Goal: Find contact information: Obtain details needed to contact an individual or organization

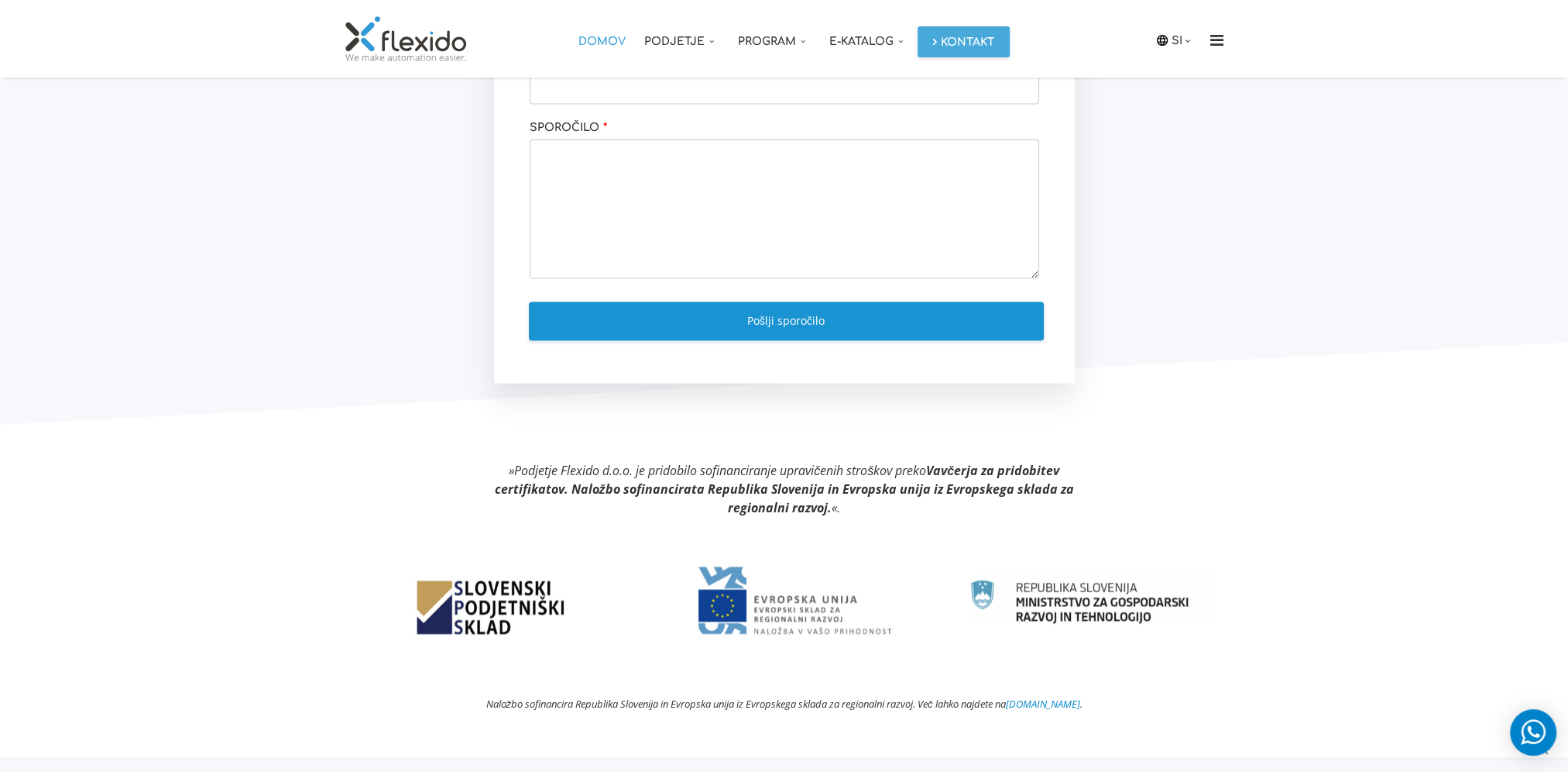
scroll to position [3566, 0]
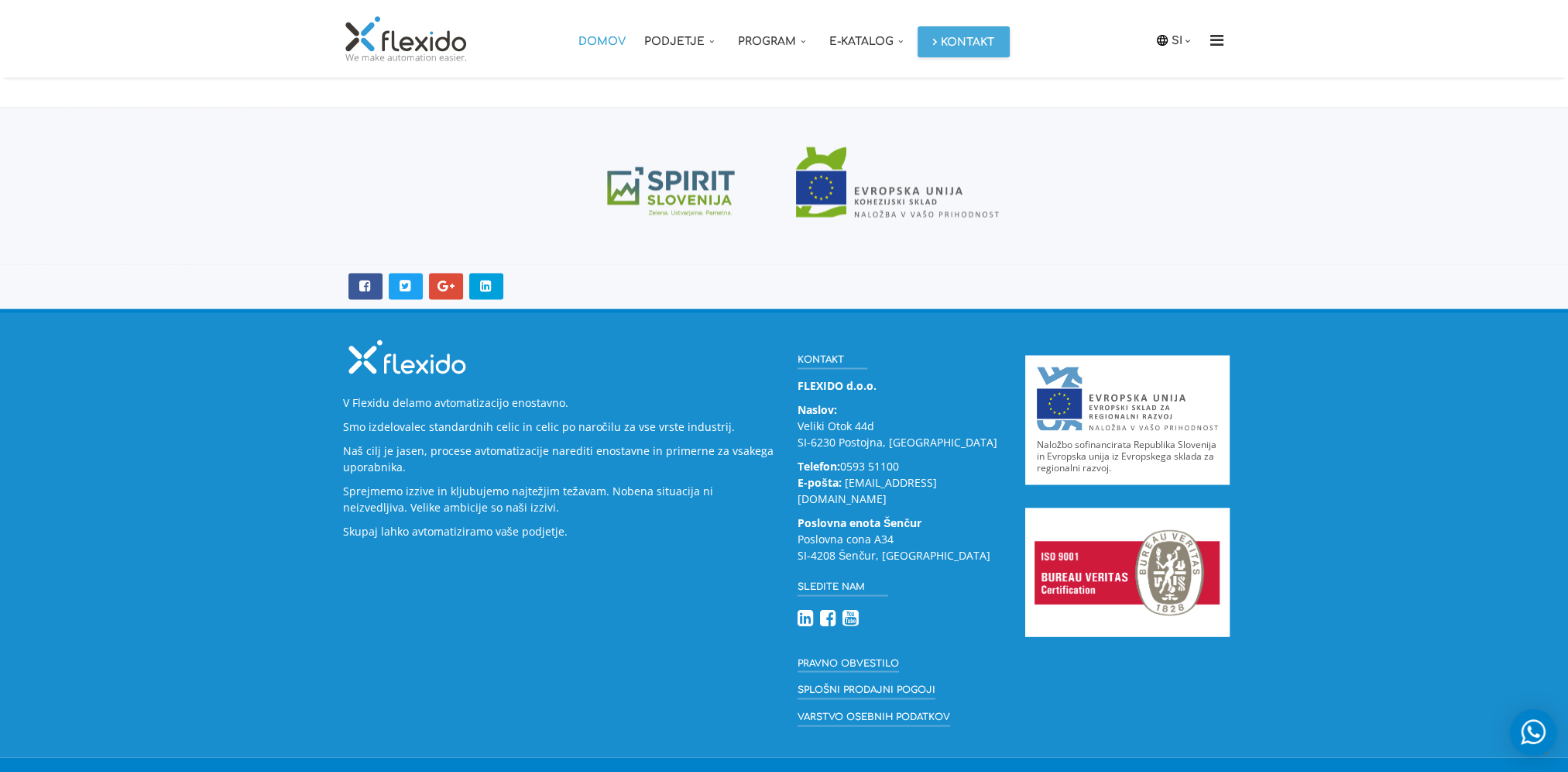
click at [874, 382] on strong "FLEXIDO d.o.o." at bounding box center [836, 384] width 79 height 15
drag, startPoint x: 880, startPoint y: 384, endPoint x: 796, endPoint y: 384, distance: 84.0
click at [796, 384] on div "Kontakt FLEXIDO d.o.o. Naslov: Veliki Otok 44d SI-6230 Postojna, Slovenija Tele…" at bounding box center [899, 535] width 228 height 398
copy strong "FLEXIDO d.o.o."
drag, startPoint x: 879, startPoint y: 423, endPoint x: 786, endPoint y: 425, distance: 93.0
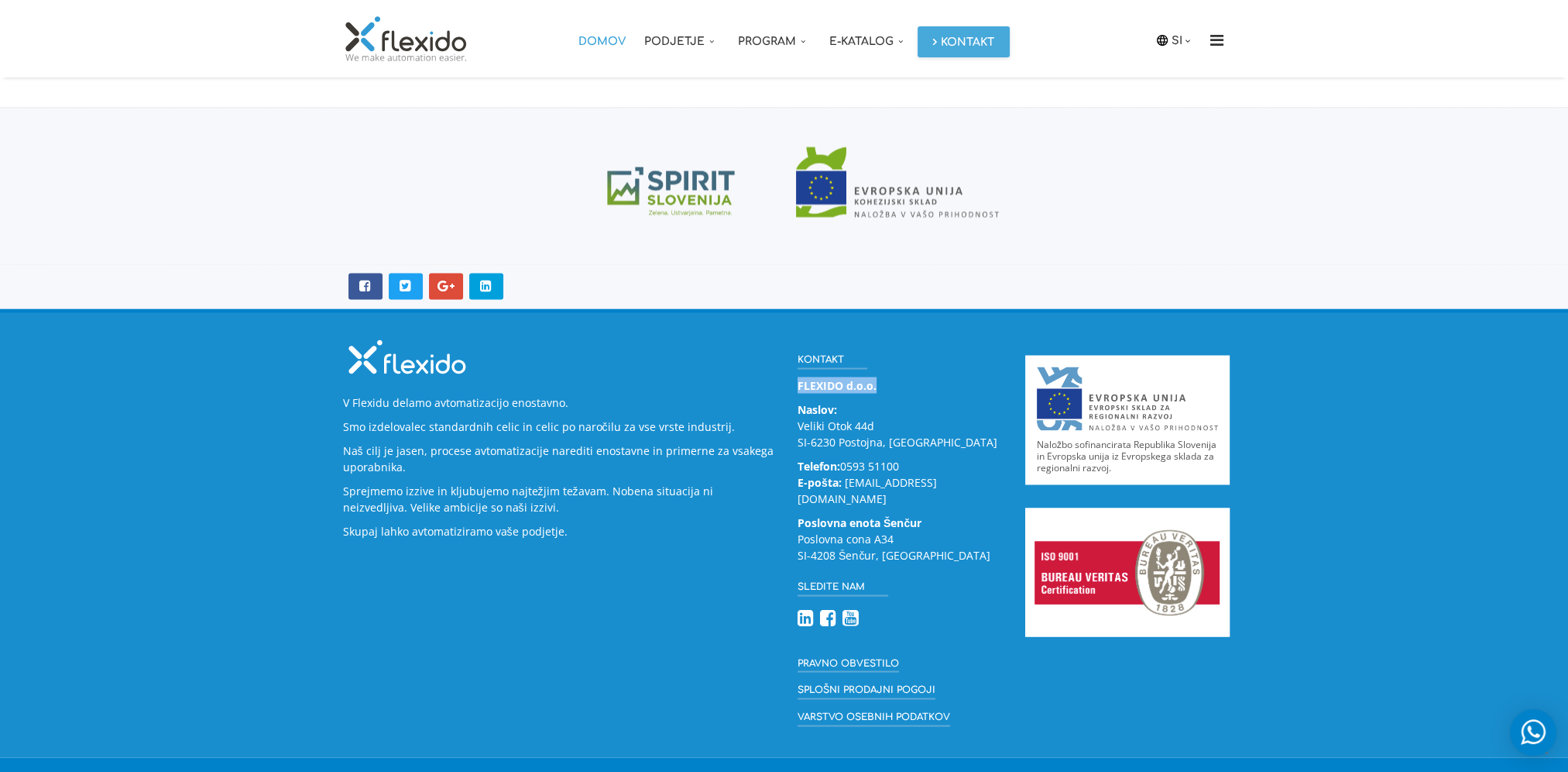
click at [786, 425] on div "Kontakt FLEXIDO d.o.o. Naslov: Veliki Otok 44d SI-6230 Postojna, Slovenija Tele…" at bounding box center [899, 535] width 228 height 398
copy p "Veliki Otok 44d"
drag, startPoint x: 893, startPoint y: 518, endPoint x: 793, endPoint y: 516, distance: 100.0
click at [793, 516] on div "Kontakt FLEXIDO d.o.o. Naslov: Veliki Otok 44d SI-6230 Postojna, Slovenija Tele…" at bounding box center [899, 535] width 228 height 398
copy p "Poslovna cona A34"
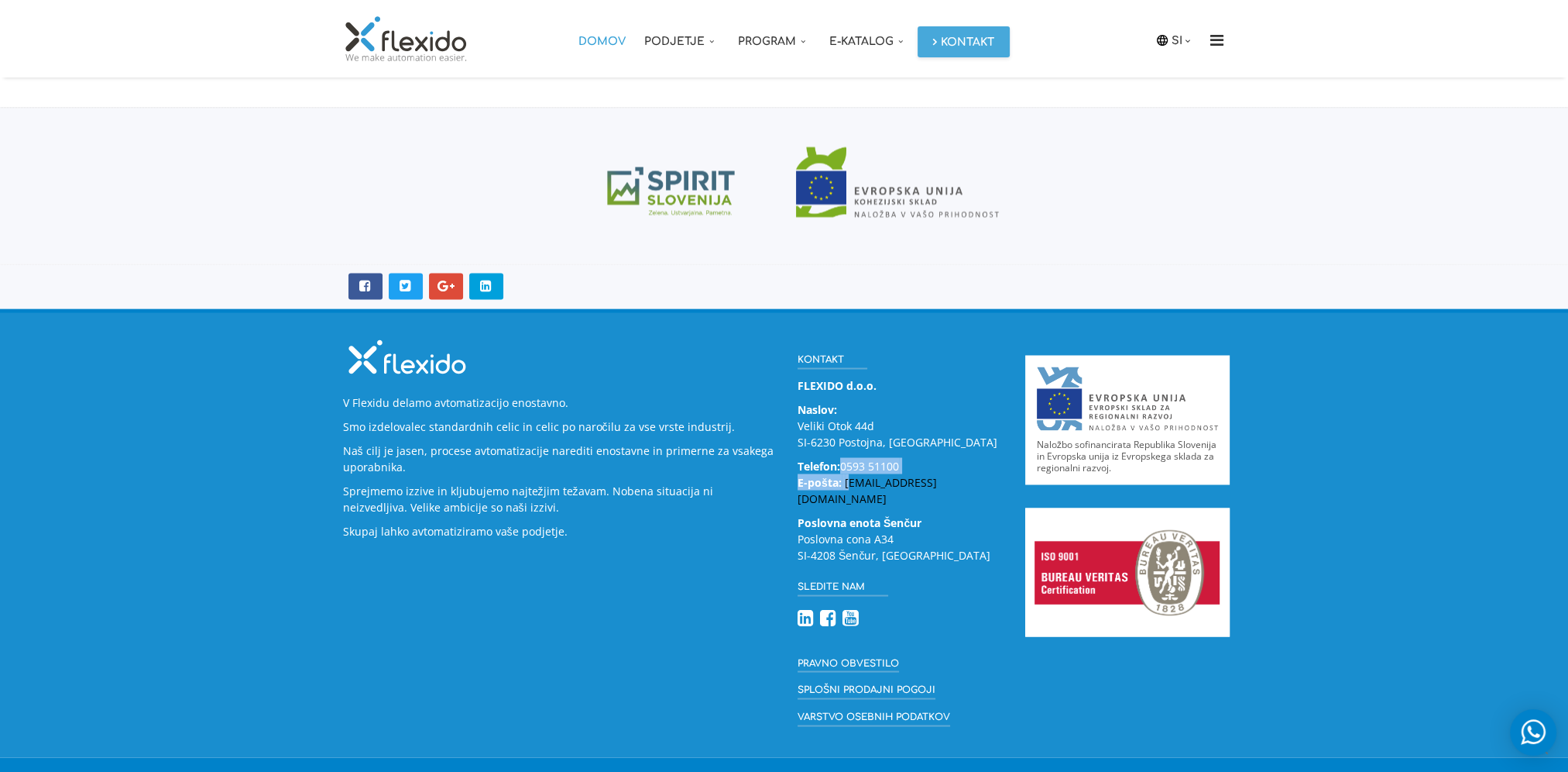
drag, startPoint x: 908, startPoint y: 464, endPoint x: 849, endPoint y: 471, distance: 59.4
click at [849, 471] on p "Telefon: 0593 51100 E-pošta: info@flexido.eu" at bounding box center [899, 482] width 204 height 49
drag, startPoint x: 849, startPoint y: 471, endPoint x: 932, endPoint y: 463, distance: 83.4
click at [932, 463] on p "Telefon: 0593 51100 E-pošta: info@flexido.eu" at bounding box center [899, 482] width 204 height 49
click at [892, 457] on p "Telefon: 0593 51100 E-pošta: info@flexido.eu" at bounding box center [899, 482] width 204 height 49
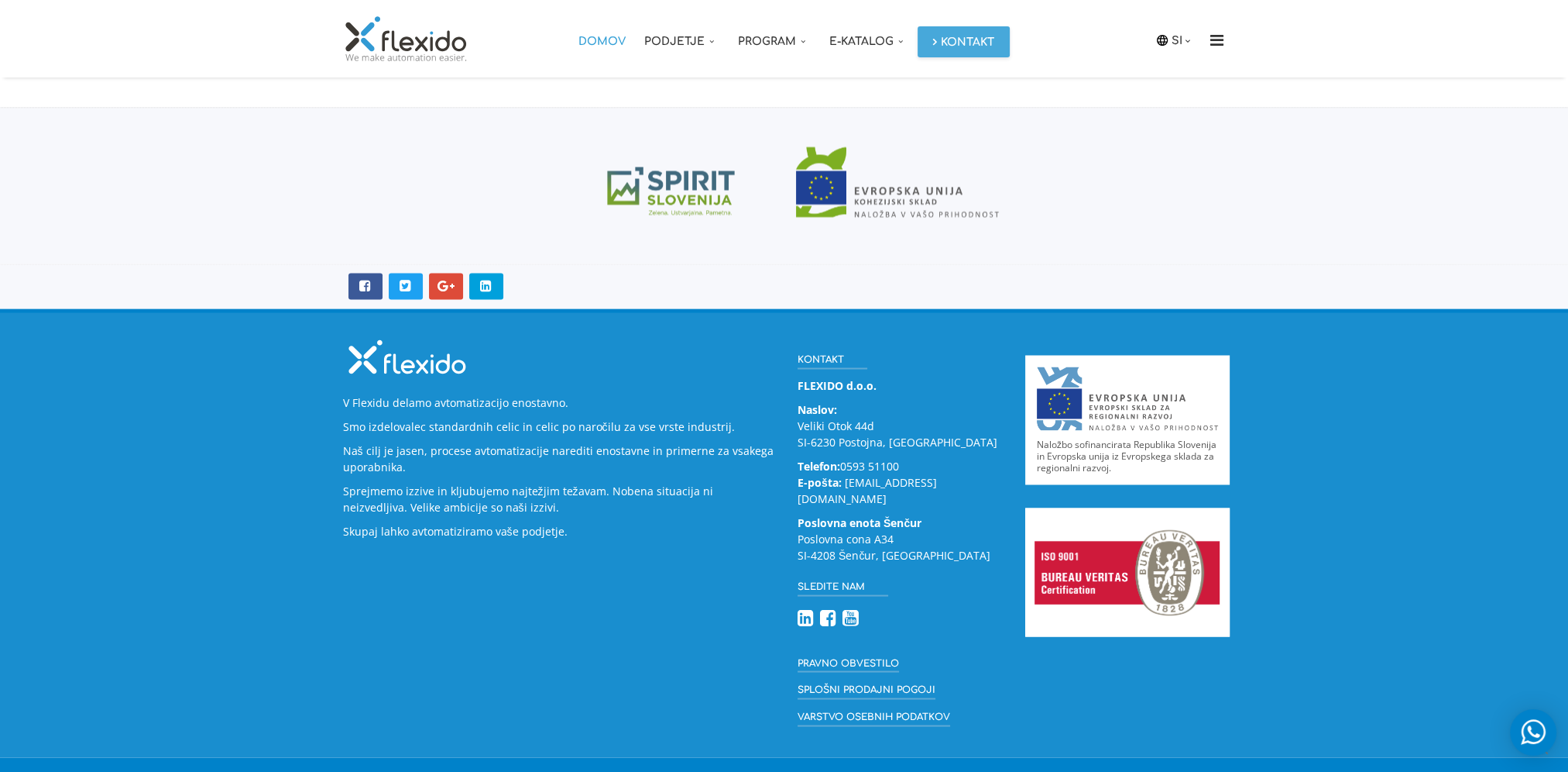
click at [909, 457] on p "Telefon: 0593 51100 E-pošta: info@flexido.eu" at bounding box center [899, 482] width 204 height 49
drag, startPoint x: 900, startPoint y: 465, endPoint x: 847, endPoint y: 467, distance: 53.0
click at [847, 467] on p "Telefon: 0593 51100 E-pošta: info@flexido.eu" at bounding box center [899, 482] width 204 height 49
copy p "593 51100"
drag, startPoint x: 900, startPoint y: 487, endPoint x: 910, endPoint y: 482, distance: 11.2
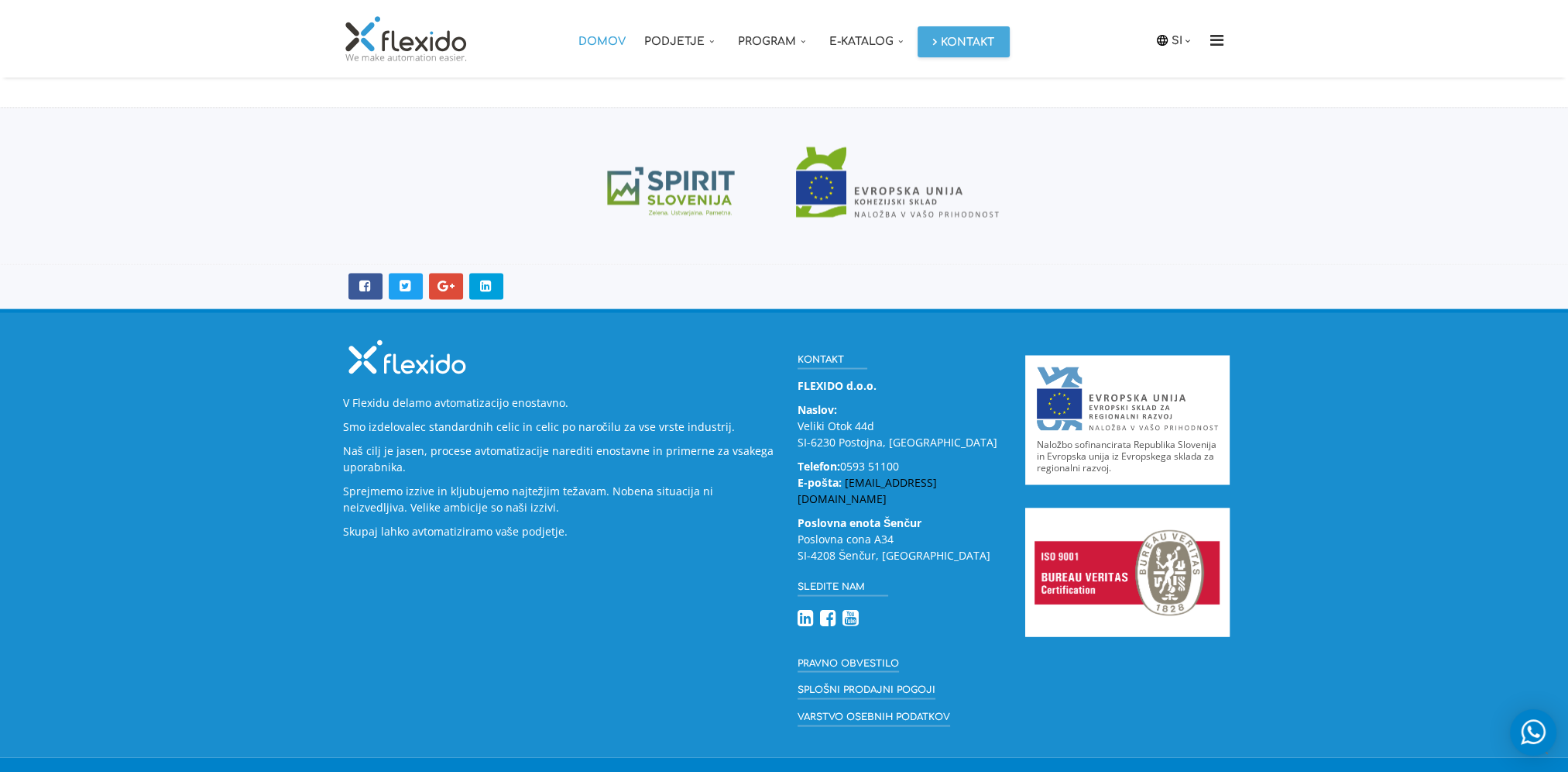
click at [901, 487] on p "Telefon: 0593 51100 E-pošta: info@flexido.eu" at bounding box center [899, 482] width 204 height 49
drag, startPoint x: 924, startPoint y: 478, endPoint x: 839, endPoint y: 483, distance: 85.1
click at [839, 483] on p "Telefon: 0593 51100 E-pošta: info@flexido.eu" at bounding box center [899, 482] width 204 height 49
copy p "[EMAIL_ADDRESS][DOMAIN_NAME]"
click at [865, 653] on link "Pravno obvestilo" at bounding box center [848, 663] width 101 height 20
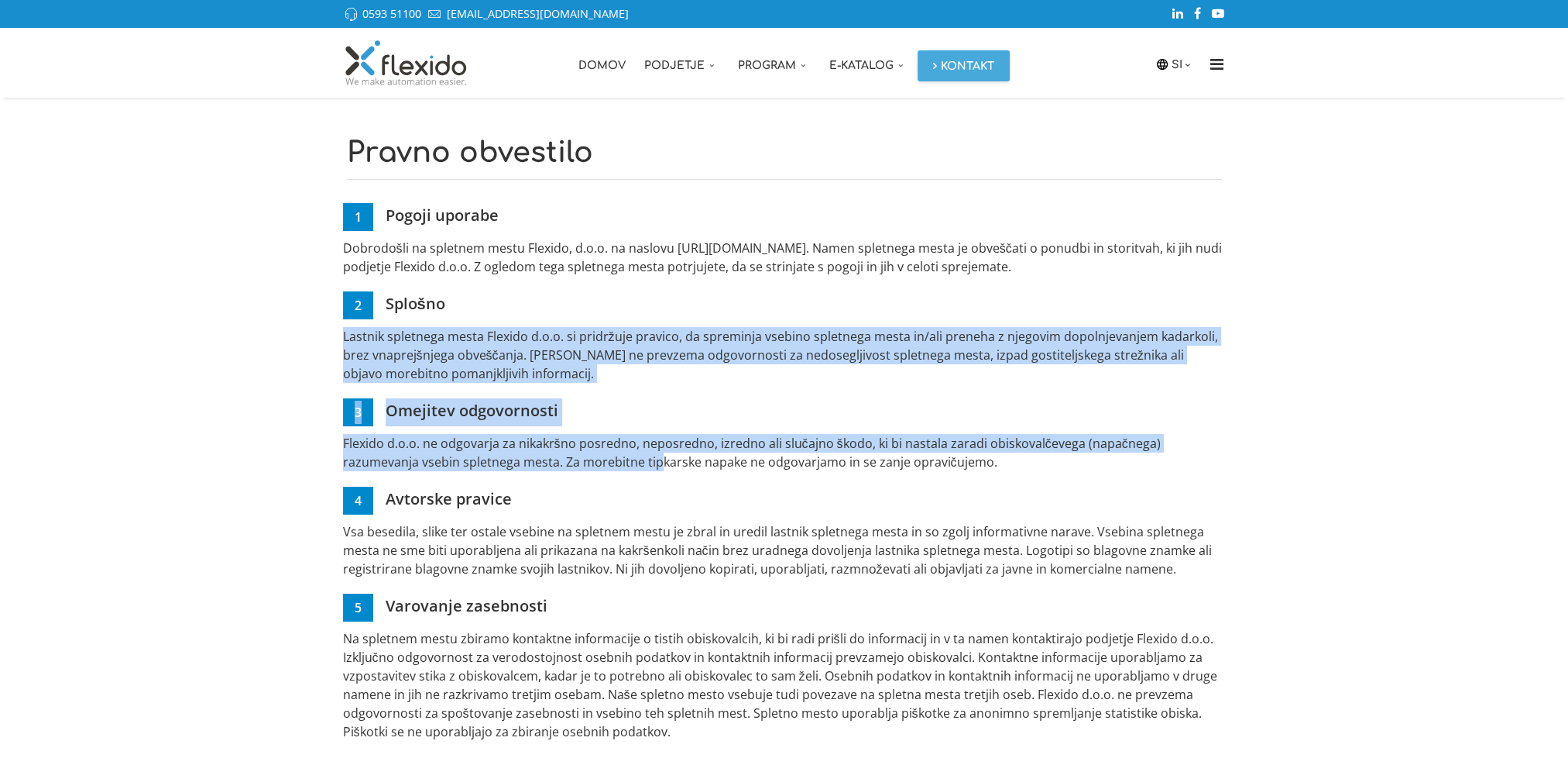
drag, startPoint x: 840, startPoint y: 288, endPoint x: 657, endPoint y: 472, distance: 259.5
click at [657, 472] on div "1 Pogoji uporabe Dobrodošli na spletnem mestu Flexido, d.o.o. na naslovu [URL][…" at bounding box center [784, 471] width 882 height 538
